Goal: Use online tool/utility: Utilize a website feature to perform a specific function

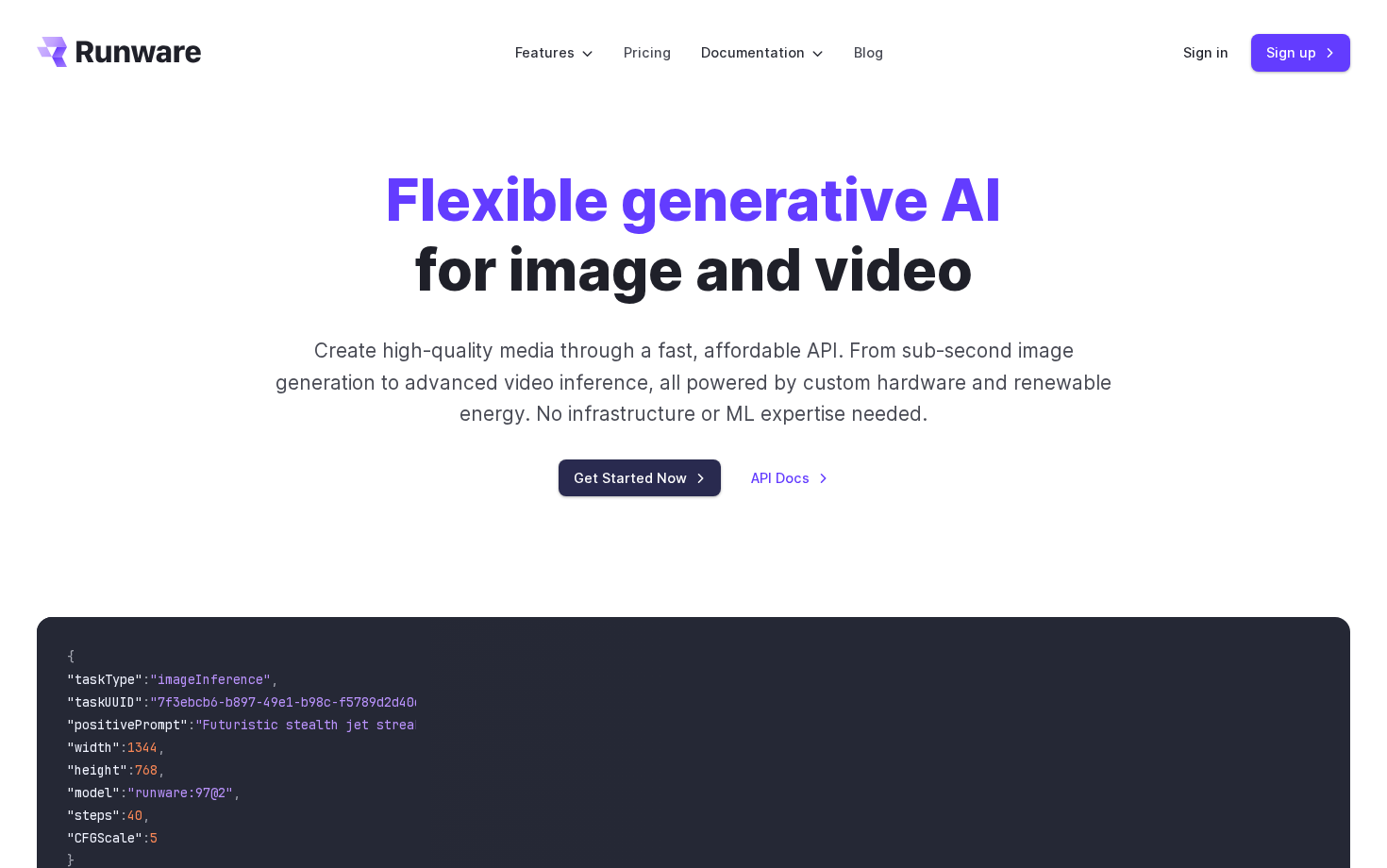
click at [658, 477] on link "Get Started Now" at bounding box center [640, 477] width 163 height 37
click at [1217, 47] on link "Sign in" at bounding box center [1205, 52] width 45 height 22
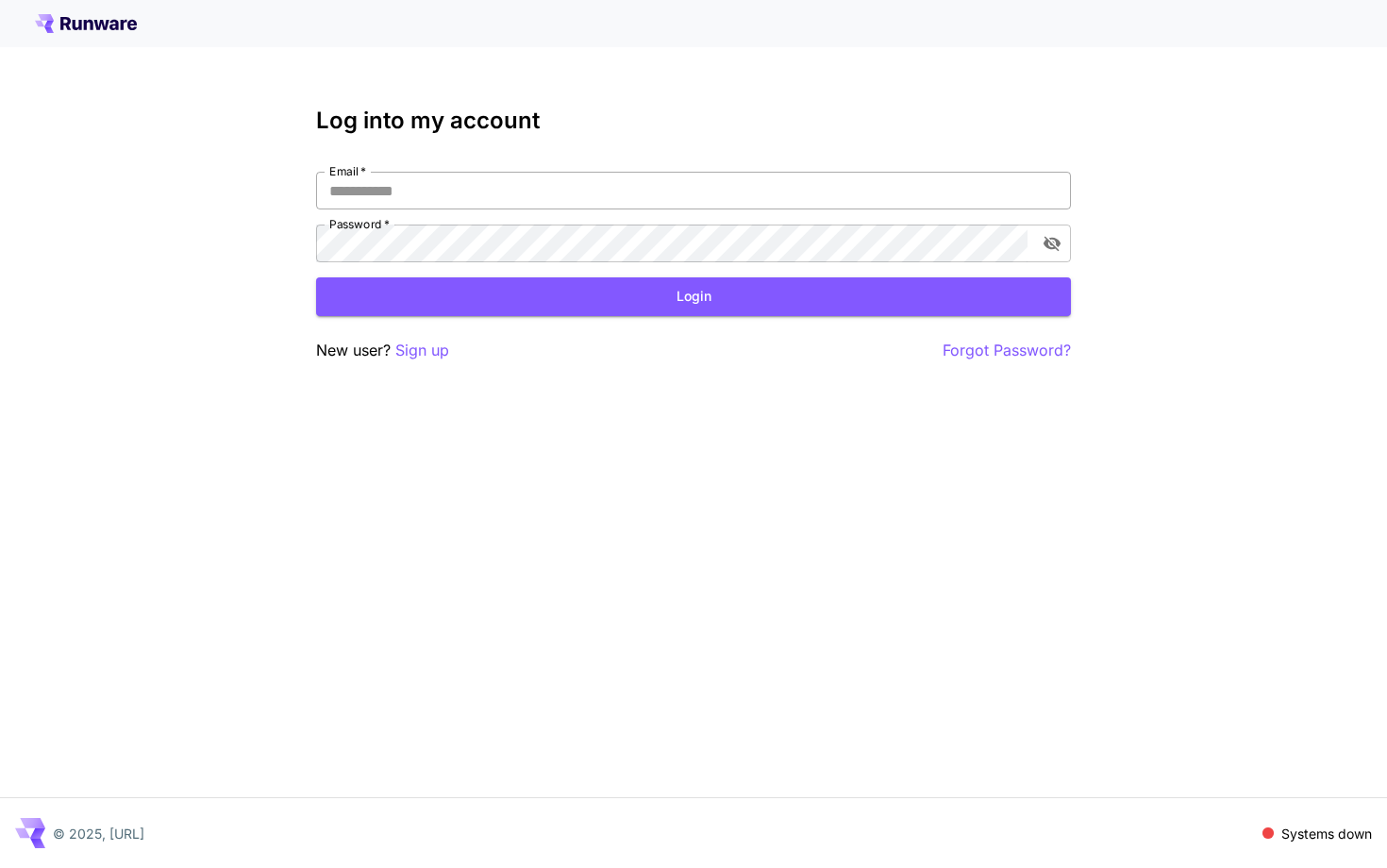
click at [425, 191] on input "Email   *" at bounding box center [693, 191] width 754 height 38
type input "**********"
click at [502, 306] on button "Login" at bounding box center [693, 296] width 754 height 39
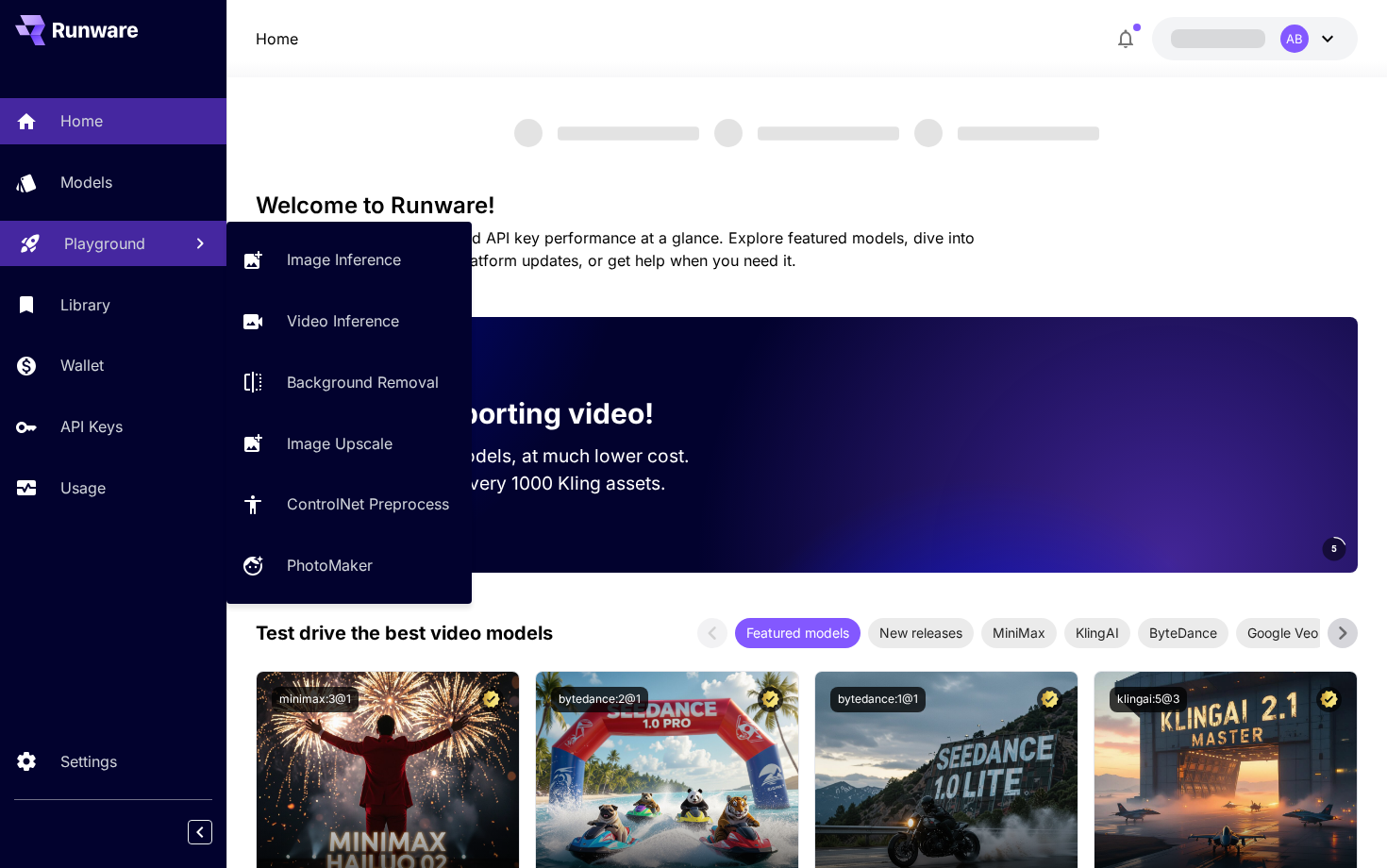
click at [134, 251] on p "Playground" at bounding box center [105, 244] width 81 height 23
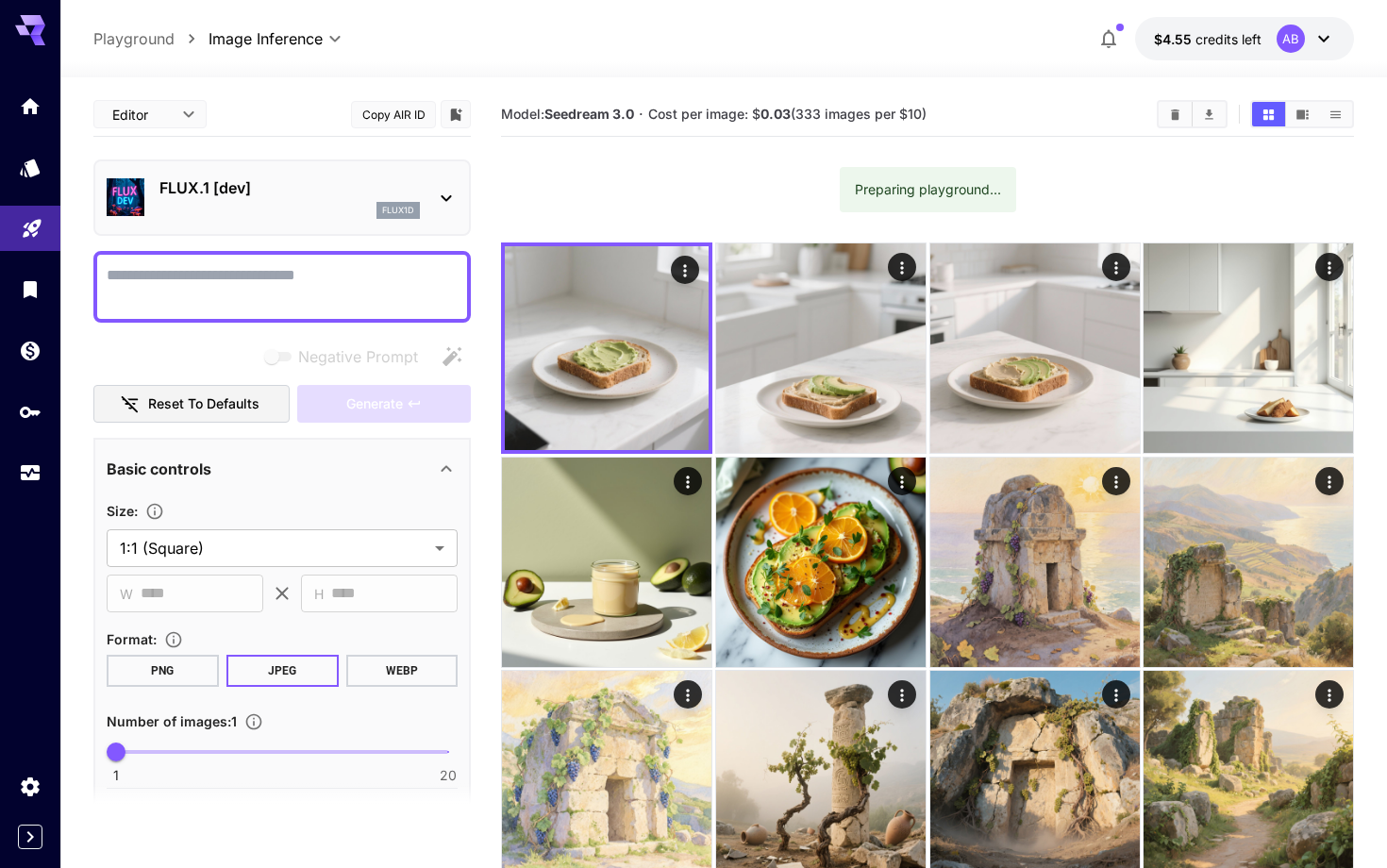
click at [337, 288] on textarea "Negative Prompt" at bounding box center [282, 286] width 351 height 45
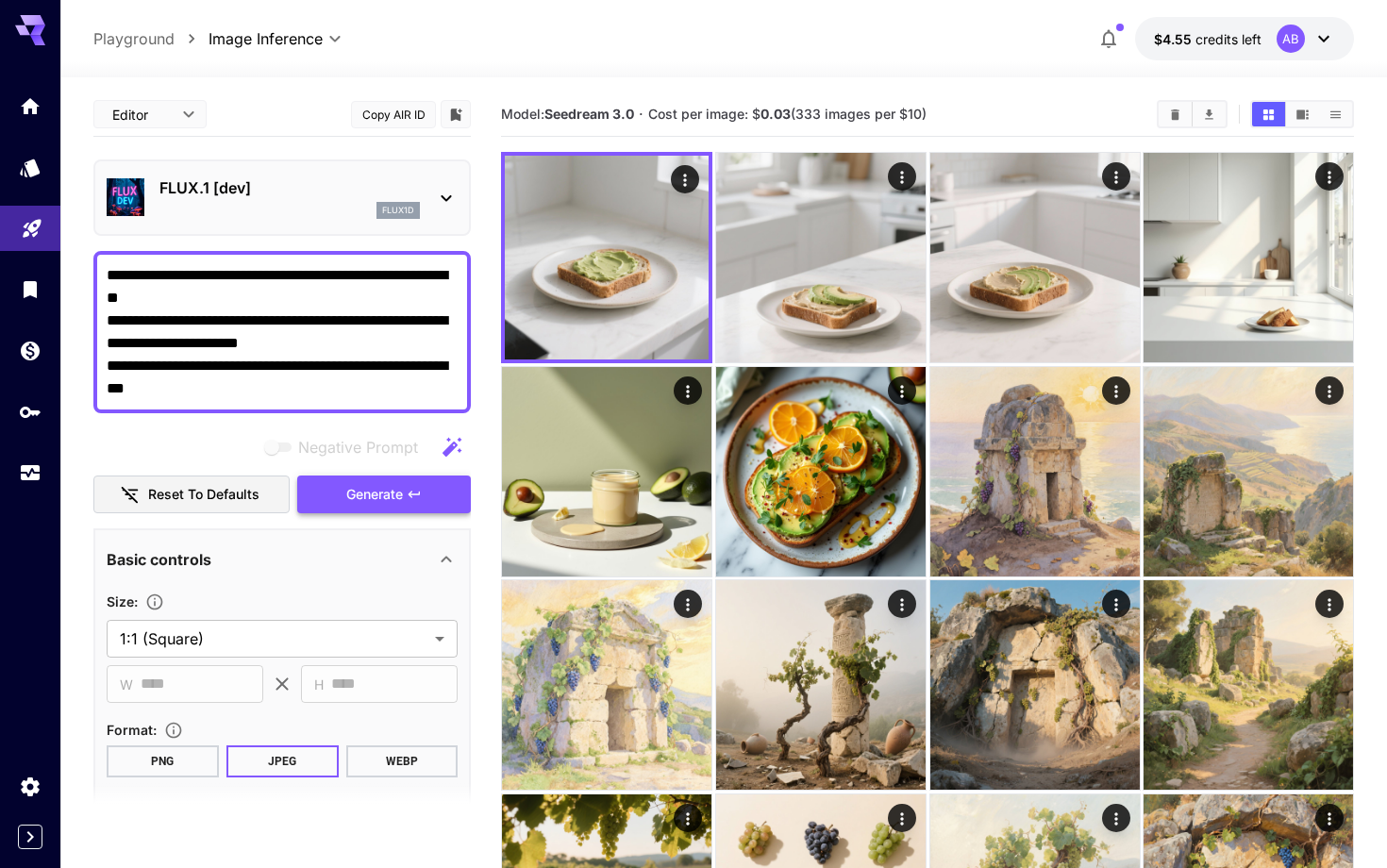
type textarea "**********"
click at [354, 502] on span "Generate" at bounding box center [374, 495] width 57 height 24
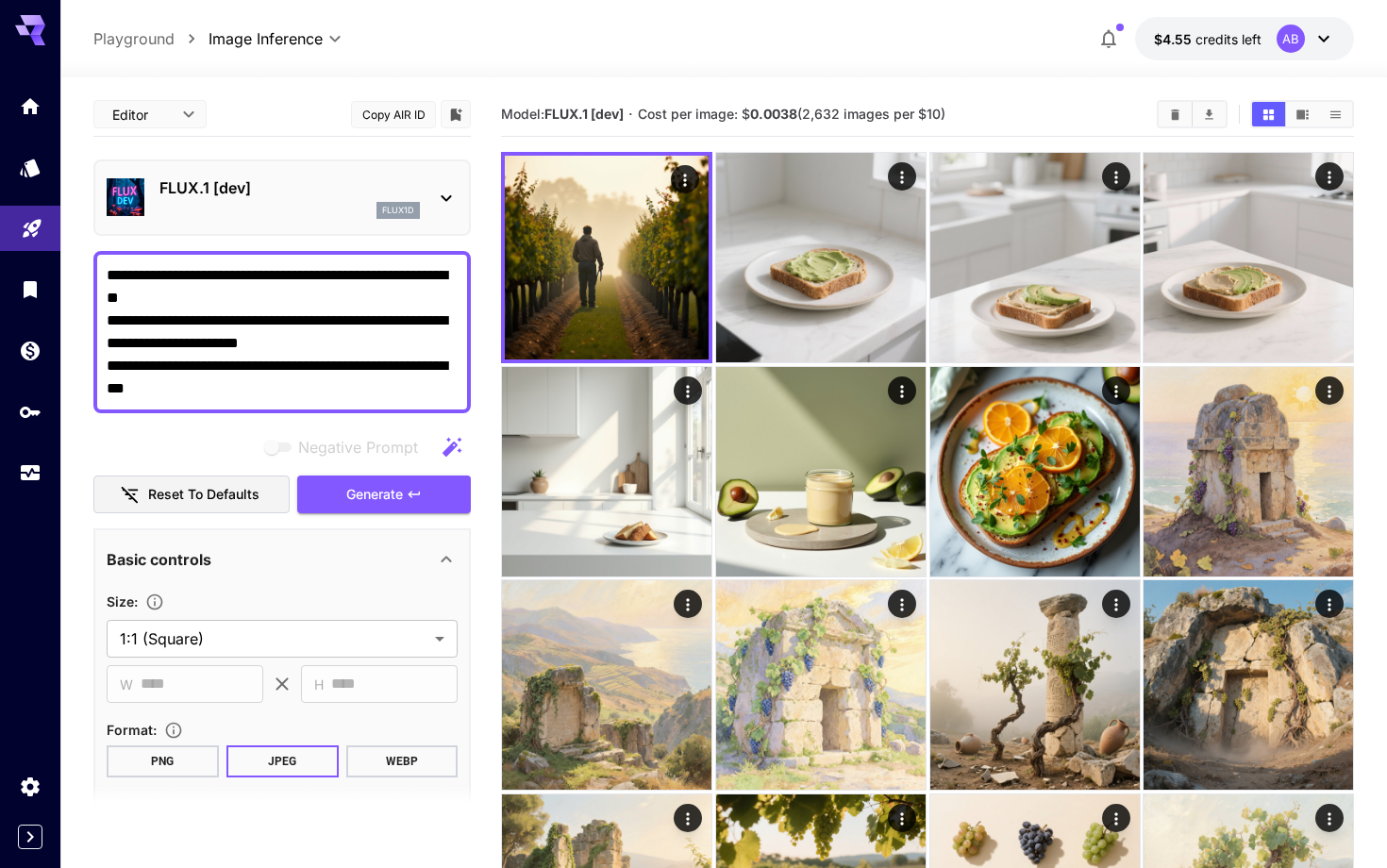
click at [297, 185] on p "FLUX.1 [dev]" at bounding box center [289, 188] width 260 height 23
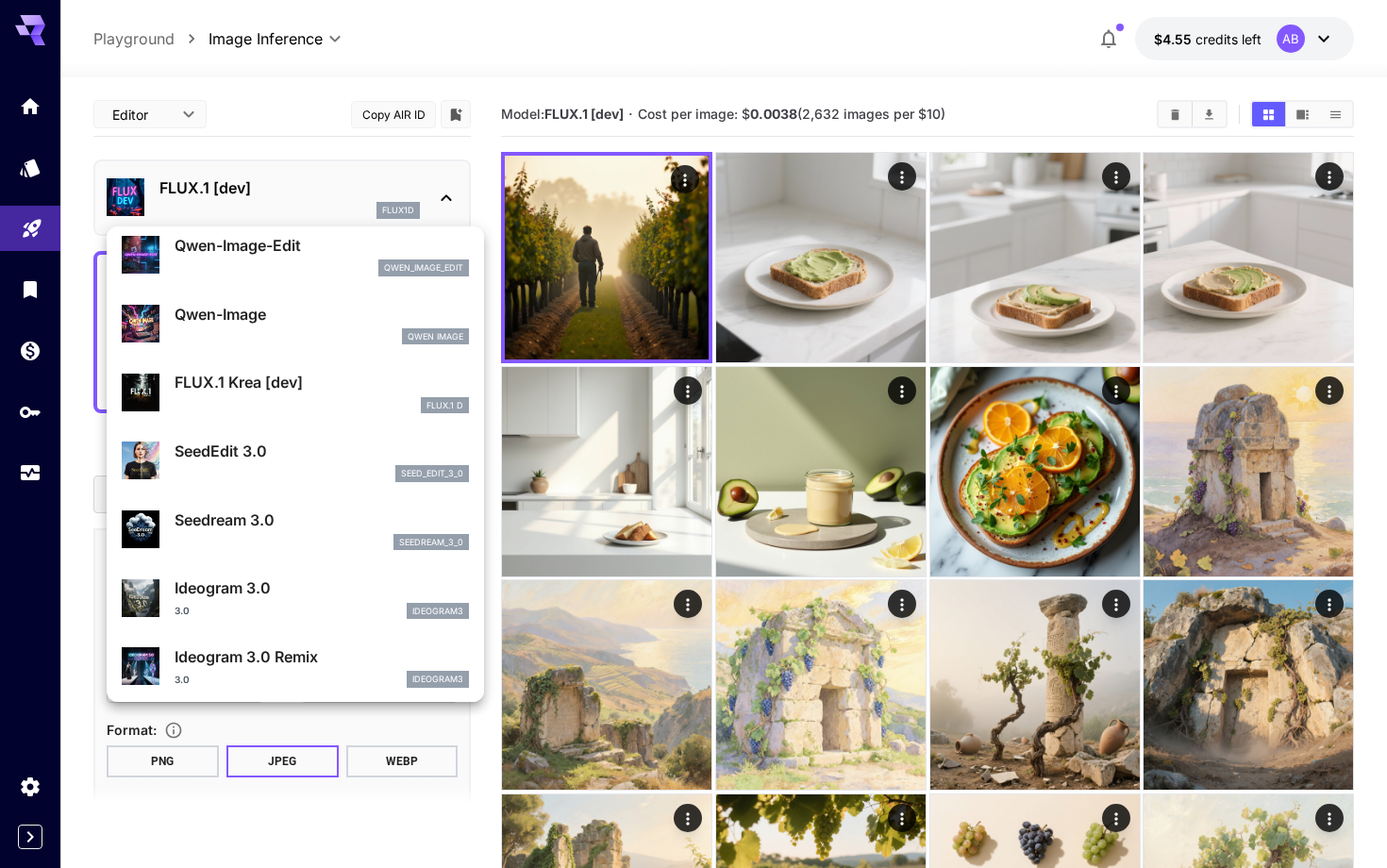
scroll to position [236, 0]
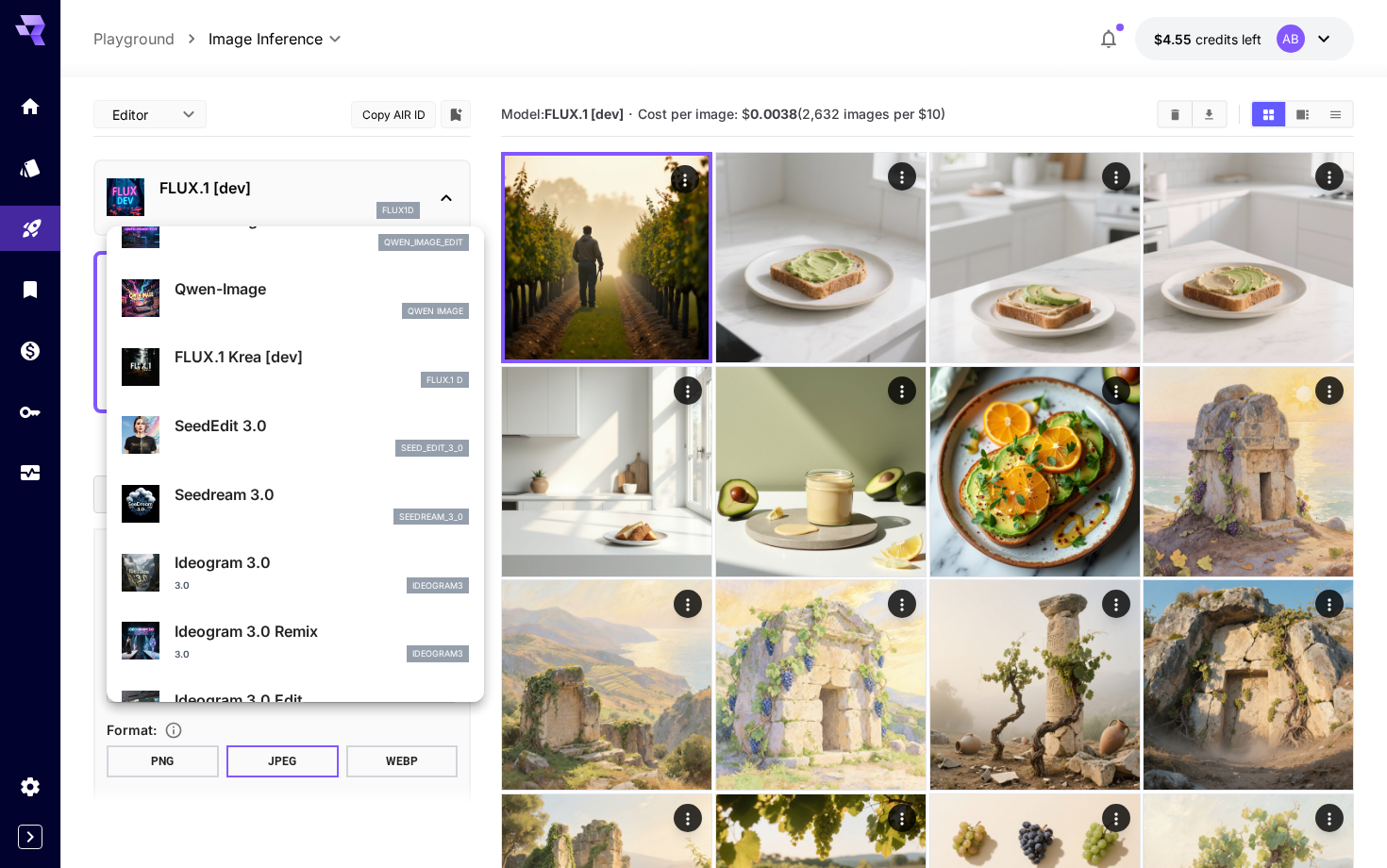
click at [247, 486] on p "Seedream 3.0" at bounding box center [321, 495] width 294 height 23
type input "***"
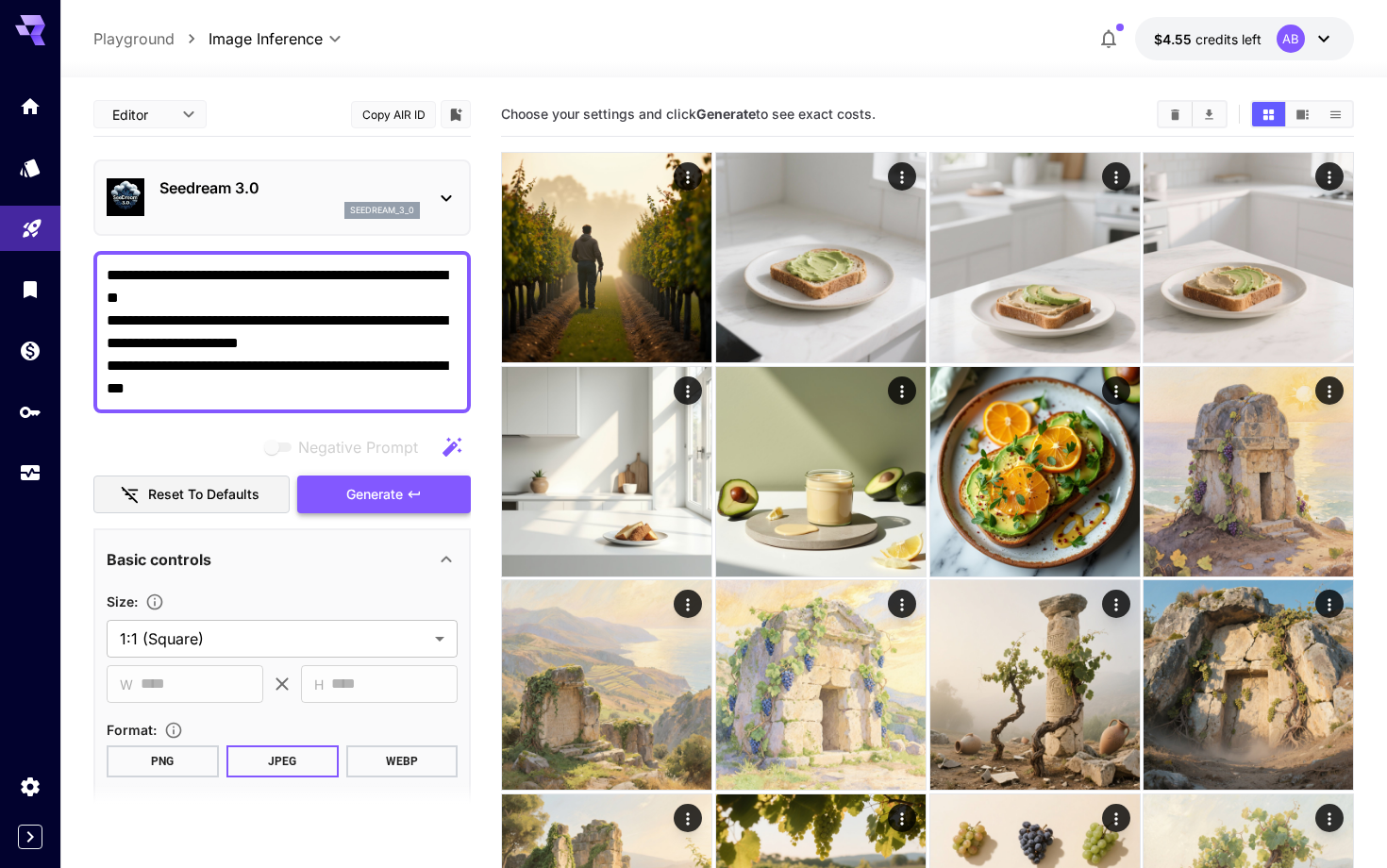
click at [349, 489] on span "Generate" at bounding box center [374, 495] width 57 height 24
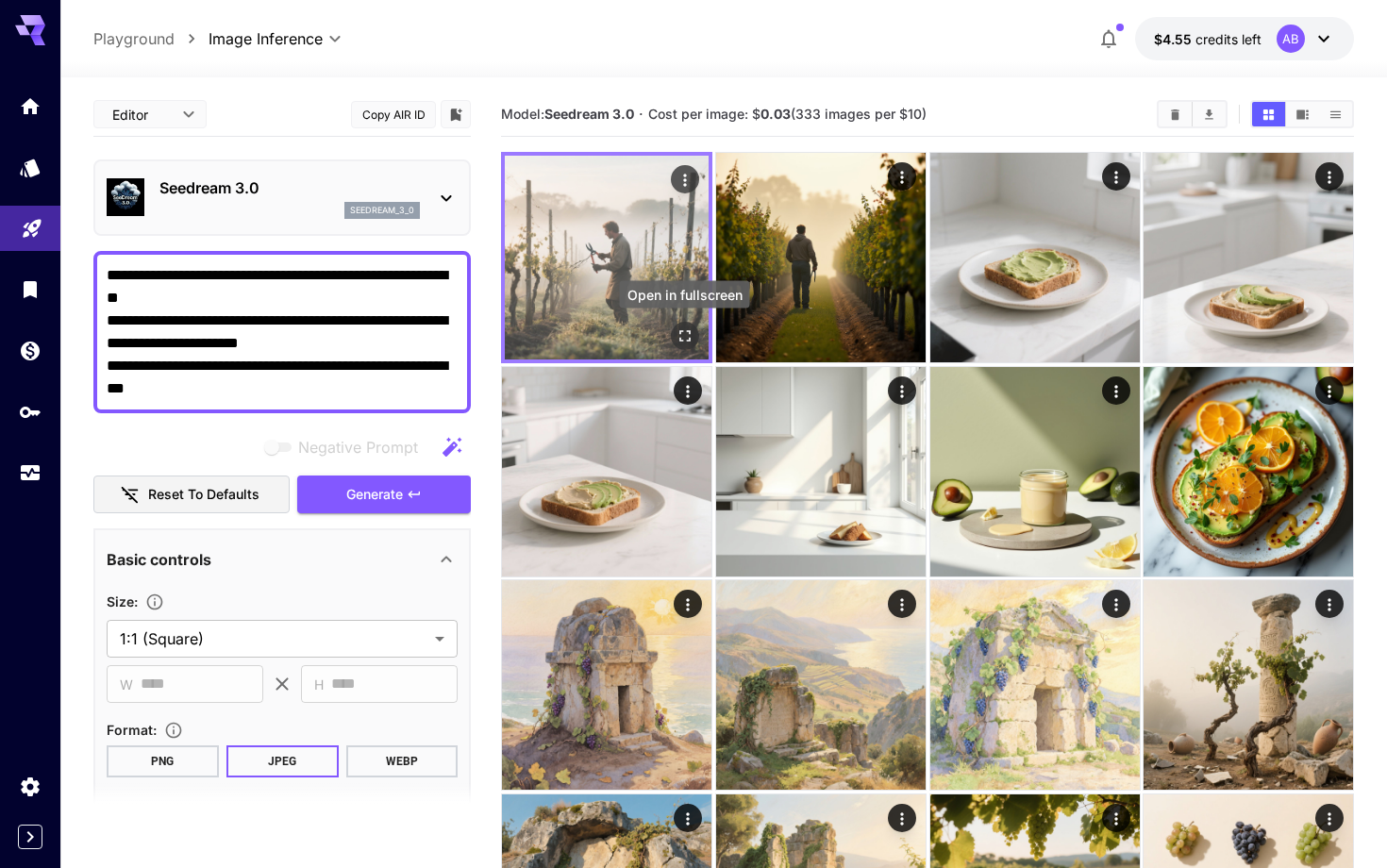
click at [684, 328] on icon "Open in fullscreen" at bounding box center [685, 336] width 19 height 19
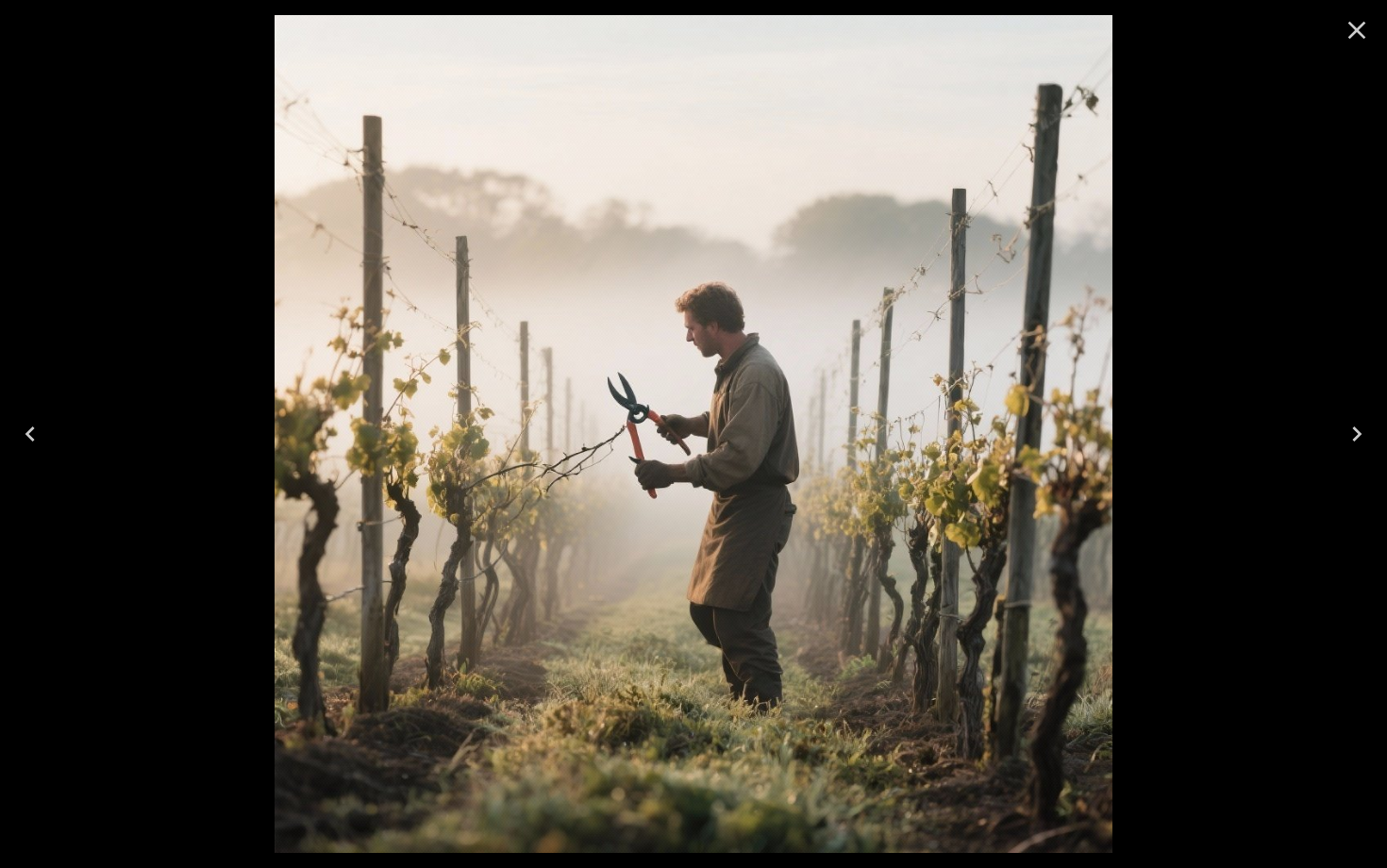
click at [1361, 34] on icon "Close" at bounding box center [1357, 30] width 18 height 18
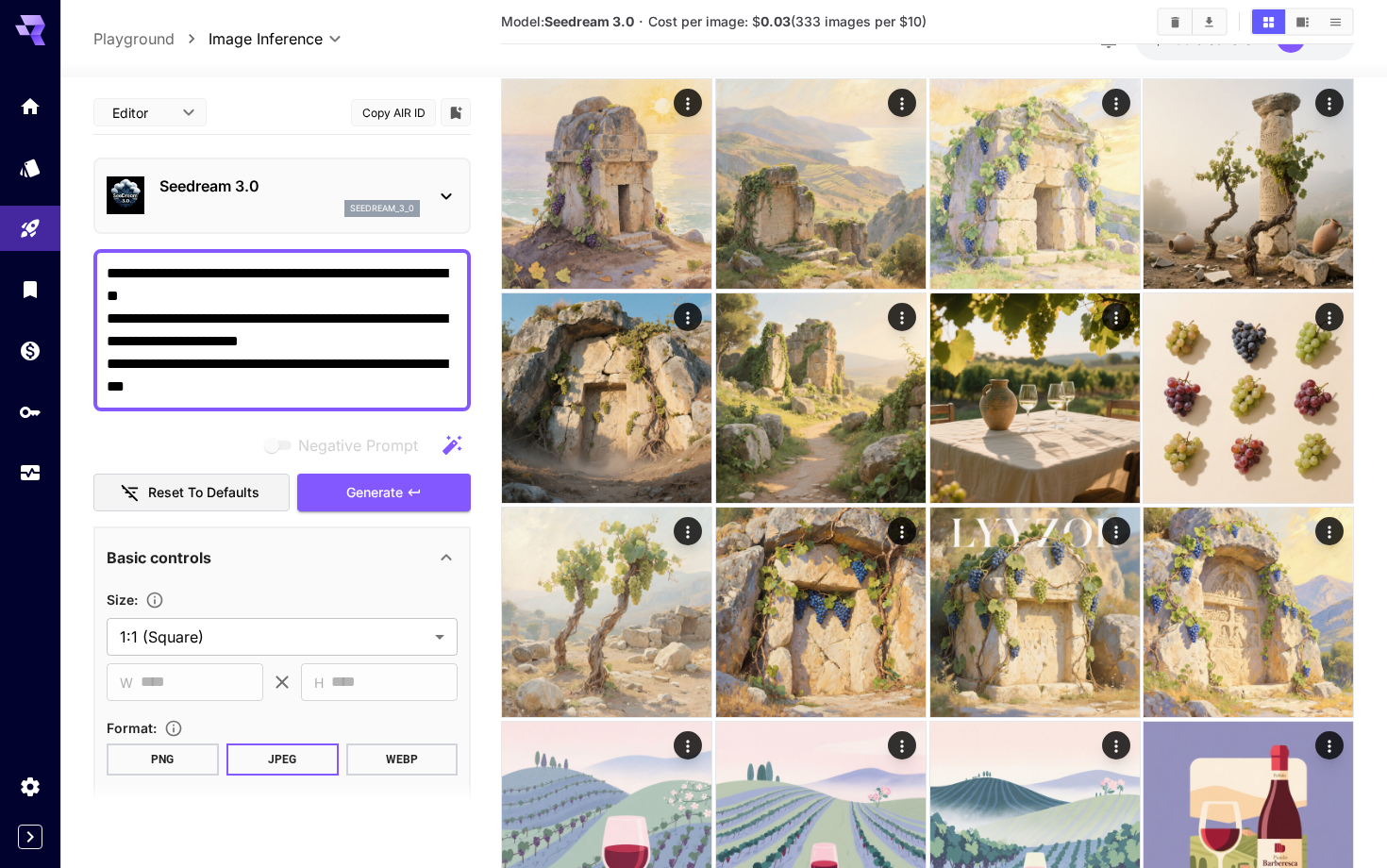
scroll to position [373, 0]
